Goal: Information Seeking & Learning: Learn about a topic

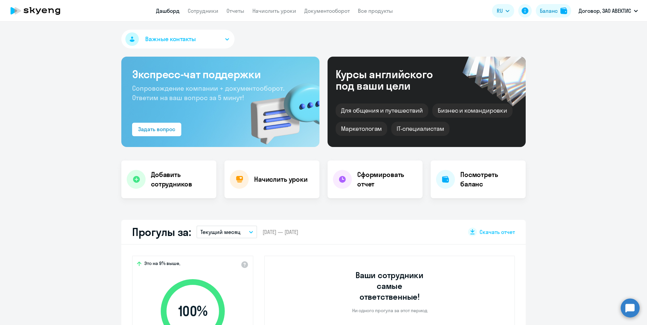
select select "30"
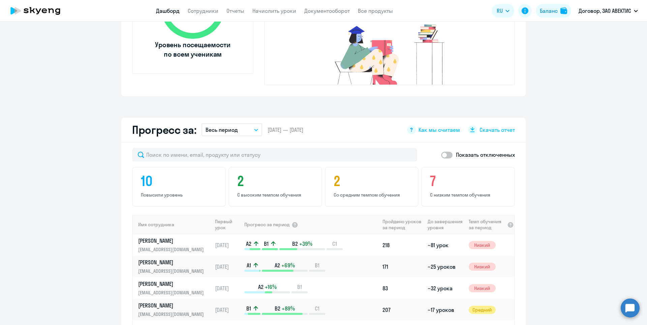
scroll to position [270, 0]
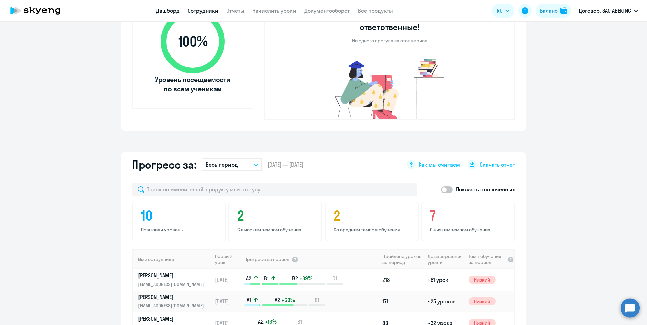
click at [199, 11] on link "Сотрудники" at bounding box center [203, 10] width 31 height 7
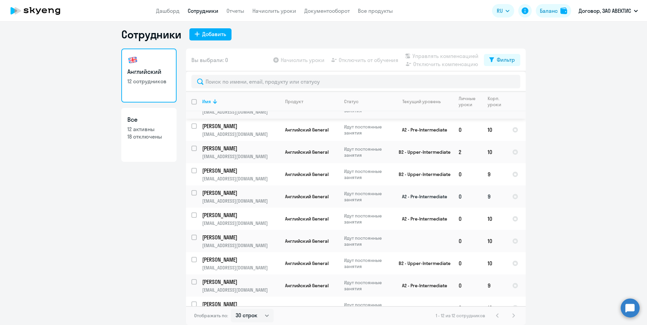
scroll to position [72, 0]
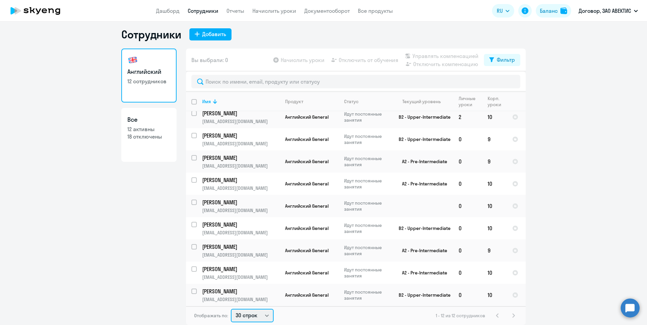
click at [250, 311] on select "30 строк 50 строк 100 строк" at bounding box center [252, 315] width 43 height 13
select select "100"
click at [231, 309] on select "30 строк 50 строк 100 строк" at bounding box center [252, 315] width 43 height 13
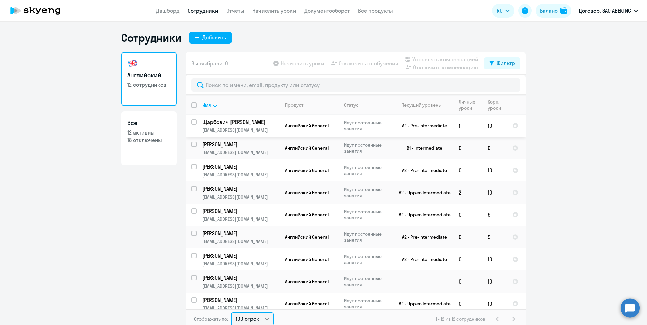
scroll to position [0, 0]
click at [149, 141] on p "18 отключены" at bounding box center [148, 140] width 43 height 7
select select "30"
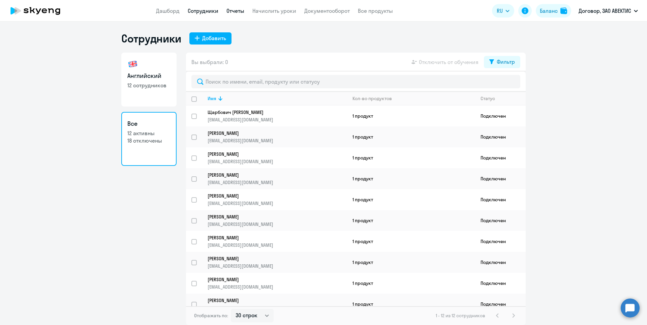
click at [227, 12] on link "Отчеты" at bounding box center [235, 10] width 18 height 7
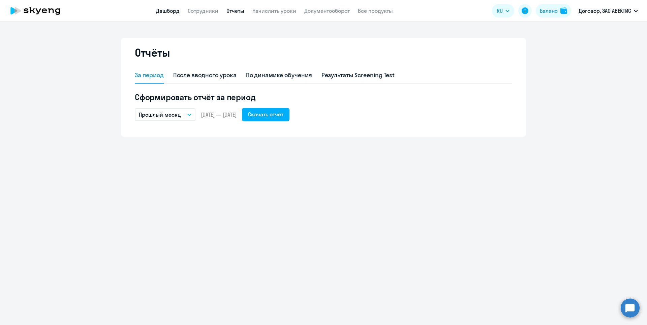
click at [170, 10] on link "Дашборд" at bounding box center [168, 10] width 24 height 7
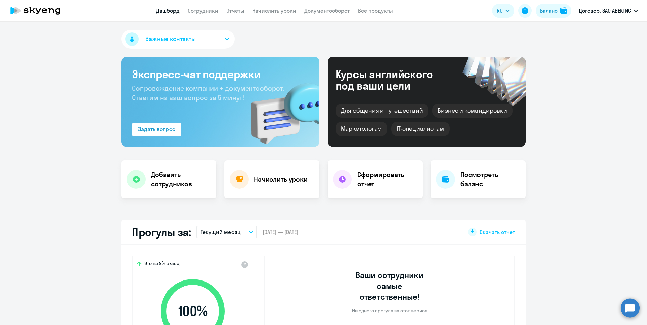
select select "30"
click at [192, 9] on link "Сотрудники" at bounding box center [203, 10] width 31 height 7
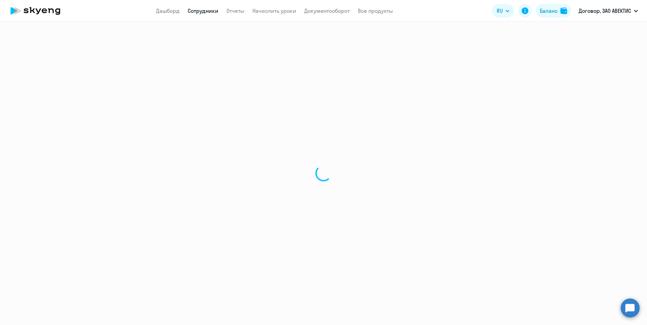
select select "30"
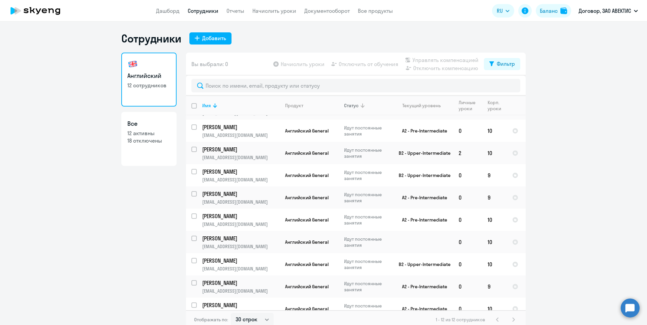
scroll to position [72, 0]
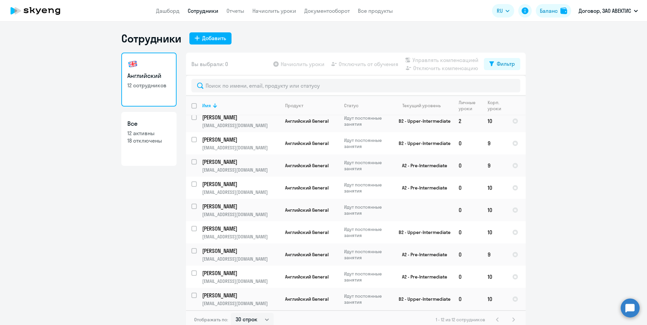
click at [147, 141] on p "18 отключены" at bounding box center [148, 140] width 43 height 7
select select "30"
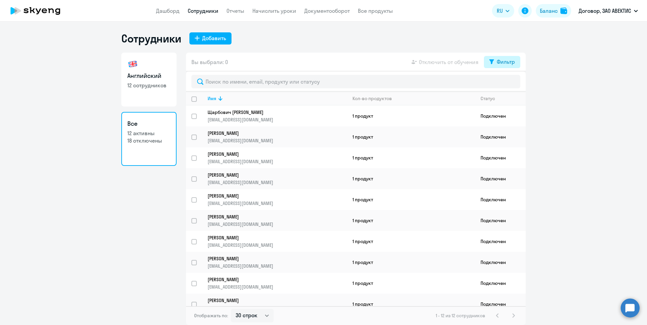
click at [496, 62] on button "Фильтр" at bounding box center [502, 62] width 36 height 12
click at [510, 84] on span at bounding box center [508, 84] width 11 height 7
click at [503, 84] on input "checkbox" at bounding box center [503, 84] width 0 height 0
checkbox input "true"
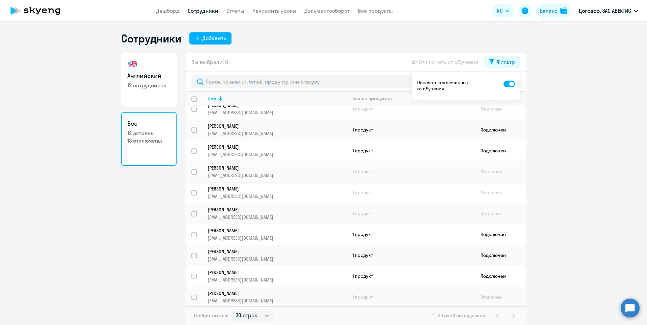
scroll to position [303, 0]
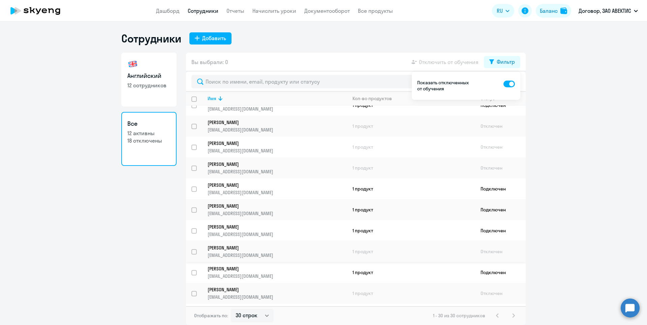
click at [237, 250] on p "[PERSON_NAME]" at bounding box center [273, 248] width 130 height 6
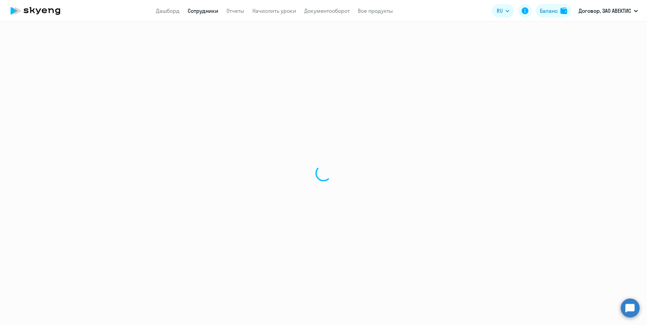
select select "english"
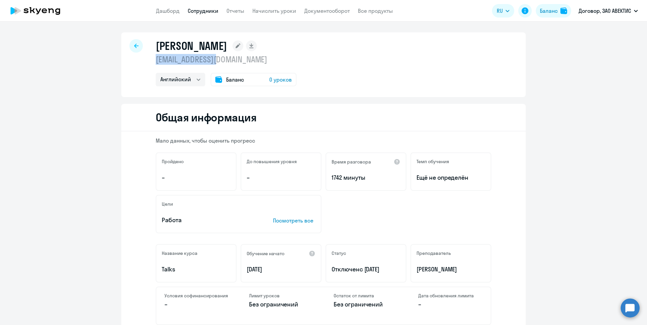
drag, startPoint x: 219, startPoint y: 60, endPoint x: 148, endPoint y: 64, distance: 71.2
click at [148, 64] on div "[PERSON_NAME] [EMAIL_ADDRESS][DOMAIN_NAME] Английский Баланс 0 уроков" at bounding box center [323, 64] width 404 height 65
click at [250, 60] on p "[EMAIL_ADDRESS][DOMAIN_NAME]" at bounding box center [226, 59] width 141 height 11
click at [248, 46] on rect at bounding box center [251, 45] width 11 height 11
select select "english"
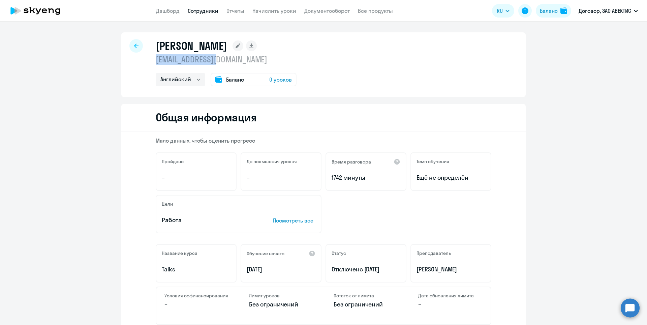
drag, startPoint x: 151, startPoint y: 60, endPoint x: 219, endPoint y: 62, distance: 68.4
click at [219, 62] on div "[PERSON_NAME] [EMAIL_ADDRESS][DOMAIN_NAME] Английский Баланс 0 уроков" at bounding box center [323, 64] width 404 height 65
click at [249, 61] on p "[EMAIL_ADDRESS][DOMAIN_NAME]" at bounding box center [226, 59] width 141 height 11
click at [235, 61] on p "[EMAIL_ADDRESS][DOMAIN_NAME]" at bounding box center [226, 59] width 141 height 11
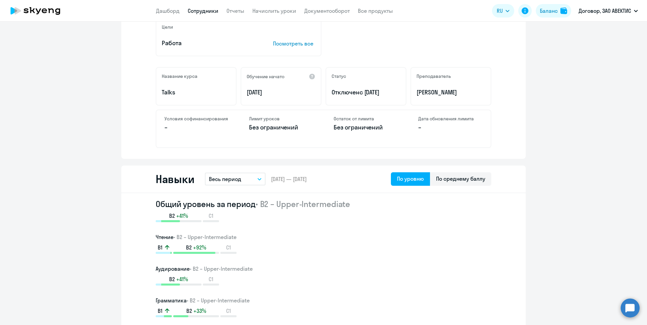
scroll to position [135, 0]
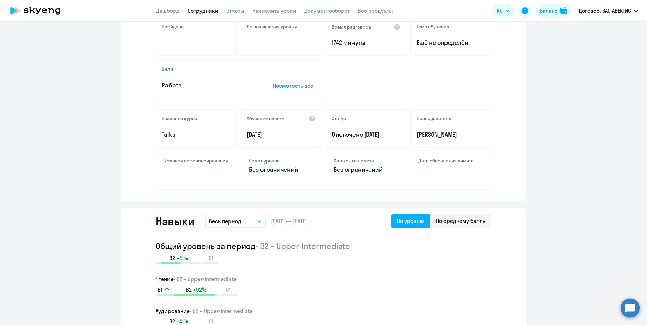
drag, startPoint x: 348, startPoint y: 135, endPoint x: 399, endPoint y: 138, distance: 50.3
click at [394, 138] on p "Отключен с [DATE]" at bounding box center [366, 134] width 69 height 9
click at [421, 138] on p "[PERSON_NAME]" at bounding box center [450, 134] width 69 height 9
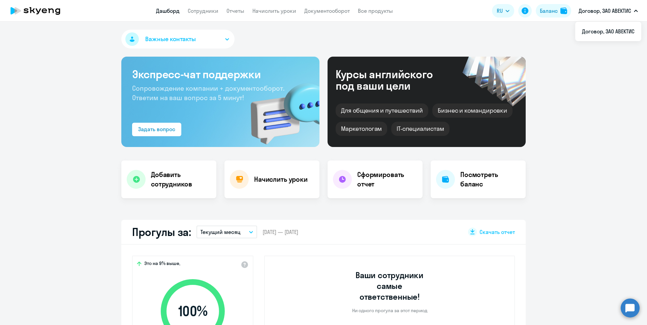
click at [592, 10] on p "Договор, ЗАО АВЕКТИС" at bounding box center [605, 11] width 53 height 8
click at [602, 30] on li "Договор, ЗАО АВЕКТИС" at bounding box center [608, 31] width 66 height 17
click at [215, 11] on link "Сотрудники" at bounding box center [203, 10] width 31 height 7
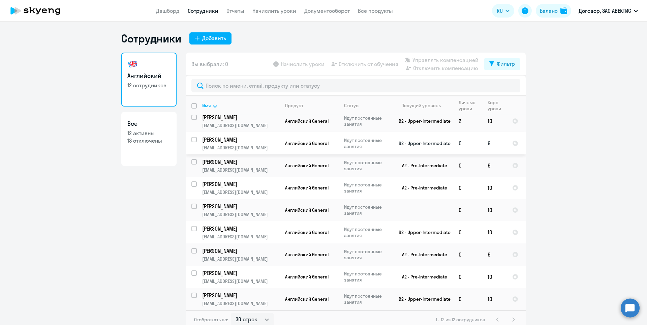
scroll to position [4, 0]
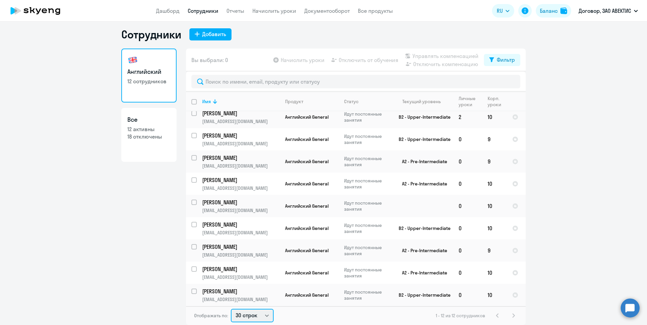
click at [248, 314] on select "30 строк 50 строк 100 строк" at bounding box center [252, 315] width 43 height 13
select select "100"
click at [231, 309] on select "30 строк 50 строк 100 строк" at bounding box center [252, 315] width 43 height 13
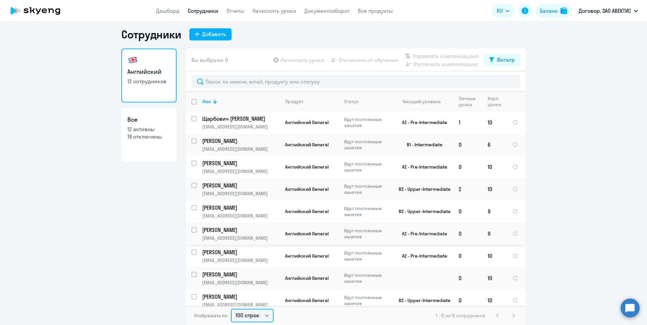
scroll to position [0, 0]
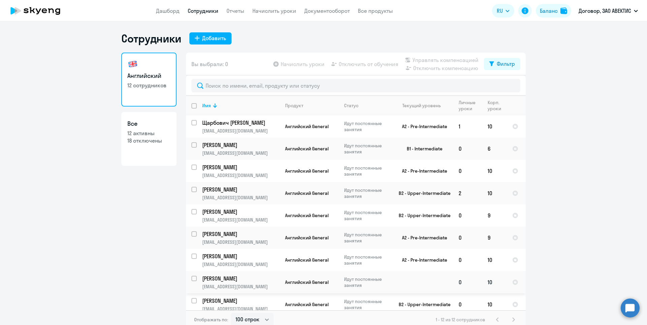
click at [266, 285] on p "[EMAIL_ADDRESS][DOMAIN_NAME]" at bounding box center [240, 286] width 77 height 6
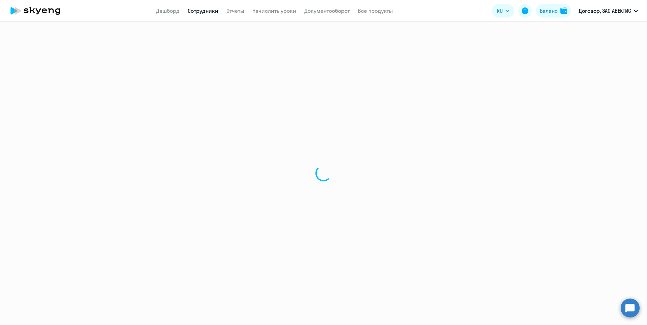
select select "english"
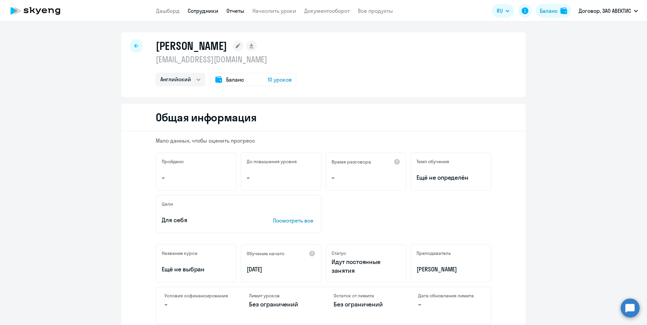
click at [231, 11] on link "Отчеты" at bounding box center [235, 10] width 18 height 7
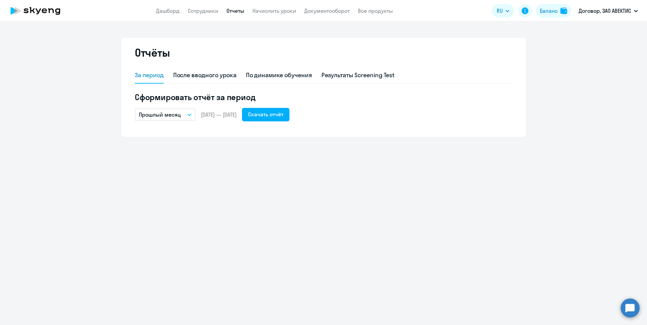
click at [251, 12] on nav "Дашборд Сотрудники Отчеты Начислить уроки Документооборот Все продукты" at bounding box center [274, 11] width 237 height 8
click at [265, 12] on link "Начислить уроки" at bounding box center [274, 10] width 44 height 7
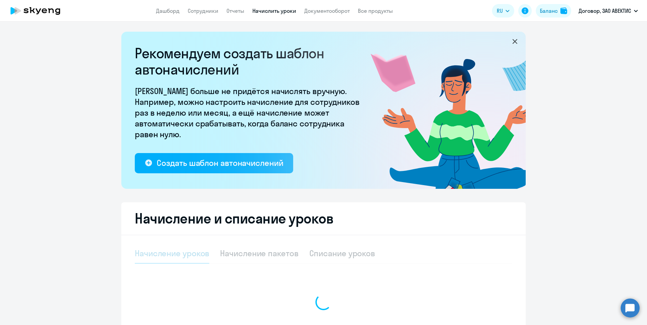
select select "10"
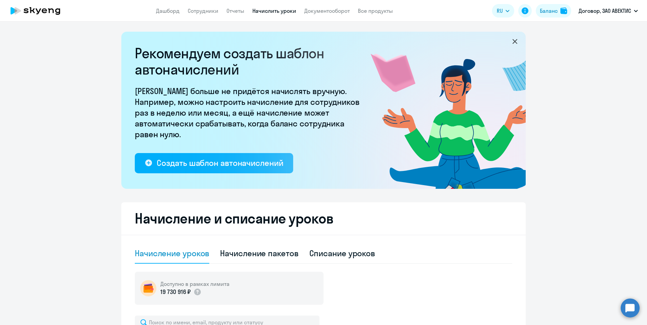
click at [41, 13] on icon at bounding box center [35, 10] width 59 height 17
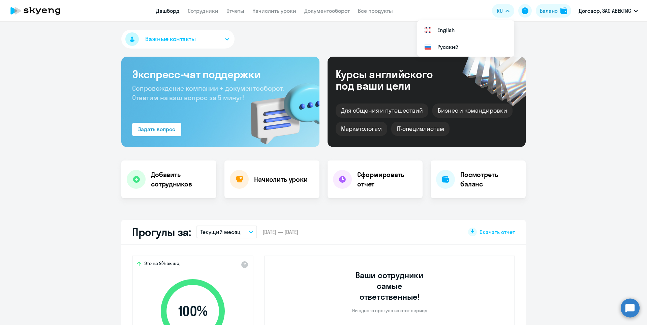
click at [504, 8] on button "RU" at bounding box center [503, 10] width 22 height 13
click at [525, 10] on icon at bounding box center [525, 11] width 8 height 8
select select "30"
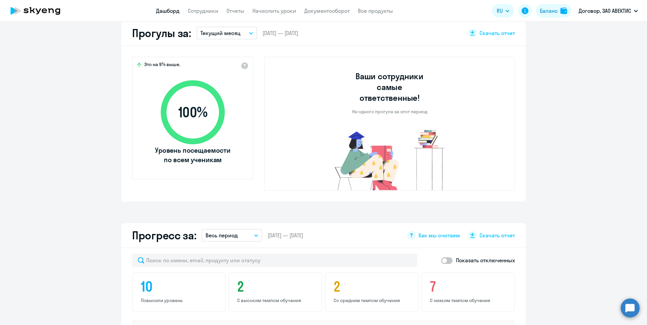
scroll to position [202, 0]
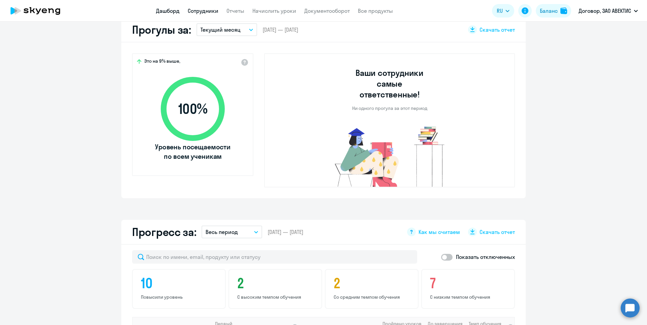
click at [204, 12] on link "Сотрудники" at bounding box center [203, 10] width 31 height 7
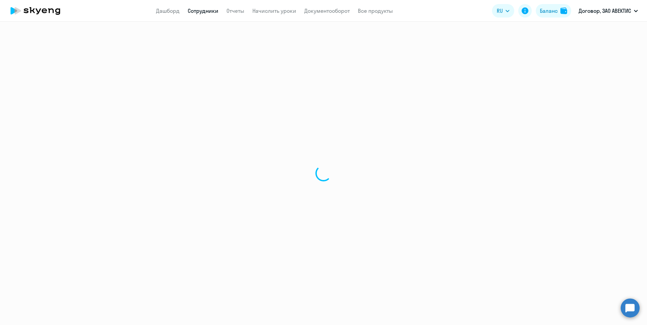
select select "30"
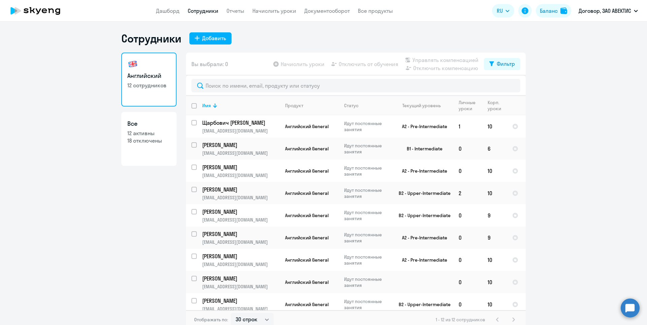
click at [160, 138] on p "18 отключены" at bounding box center [148, 140] width 43 height 7
select select "30"
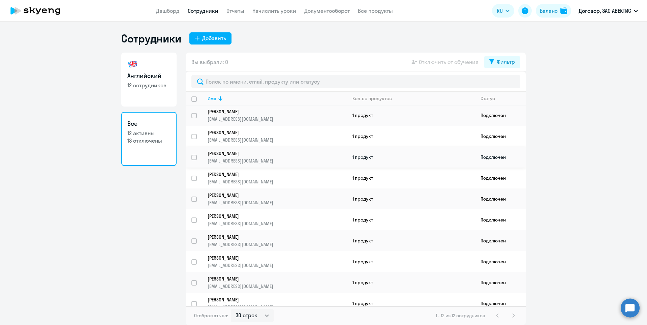
scroll to position [50, 0]
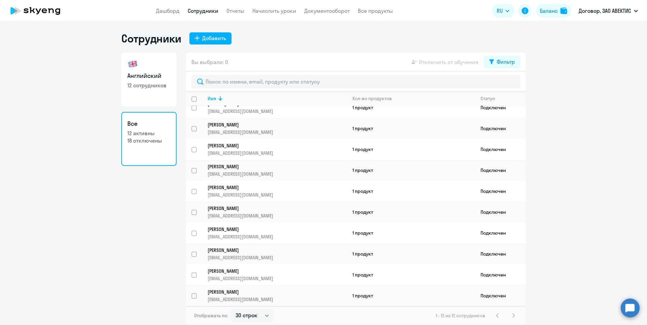
click at [461, 63] on app-table-action-button "Отключить от обучения" at bounding box center [444, 62] width 68 height 8
